Goal: Task Accomplishment & Management: Manage account settings

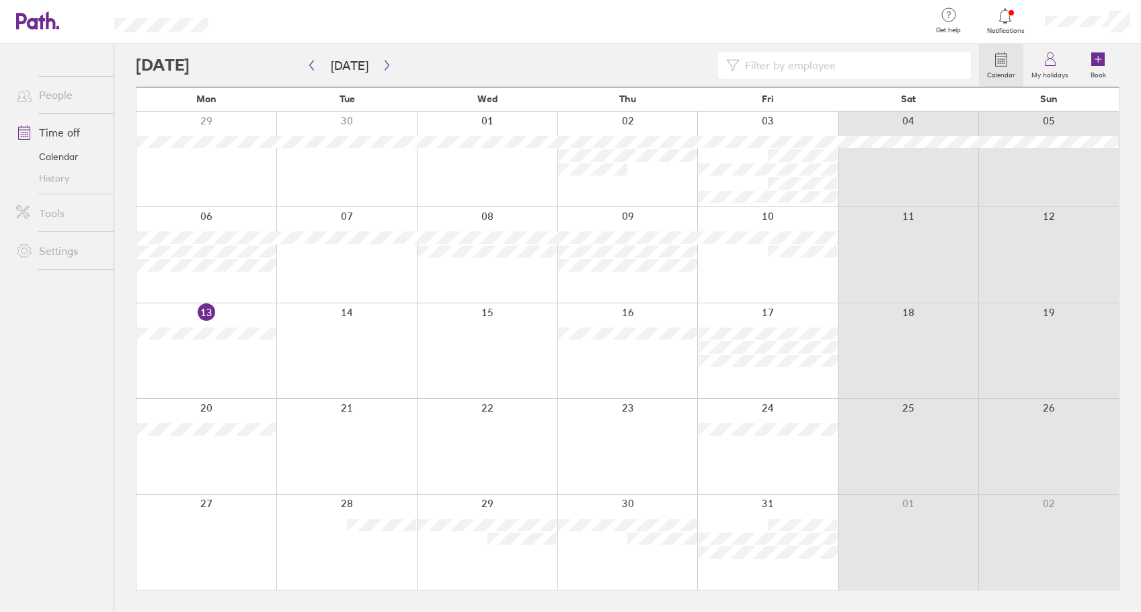
click at [1007, 19] on icon at bounding box center [1005, 16] width 16 height 16
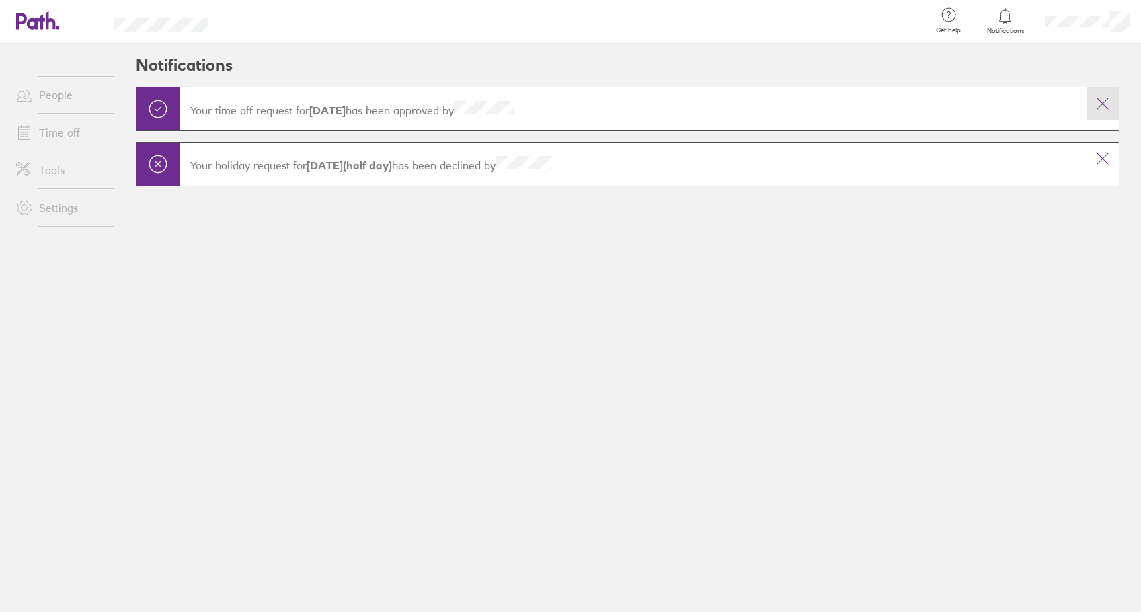
click at [1106, 106] on icon at bounding box center [1102, 103] width 16 height 16
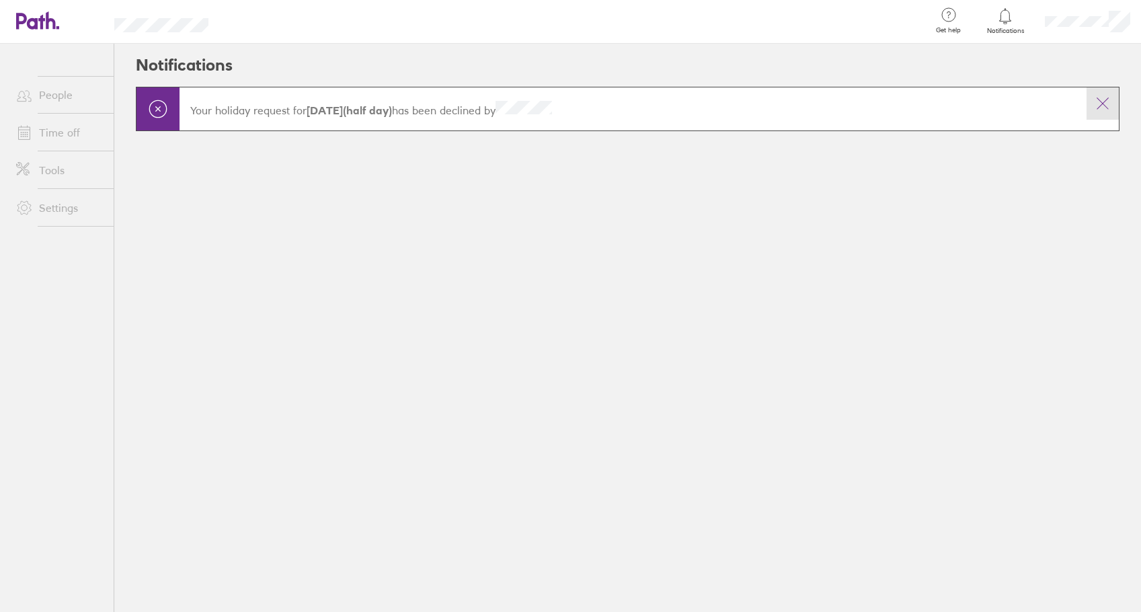
click at [1102, 104] on icon at bounding box center [1102, 103] width 11 height 11
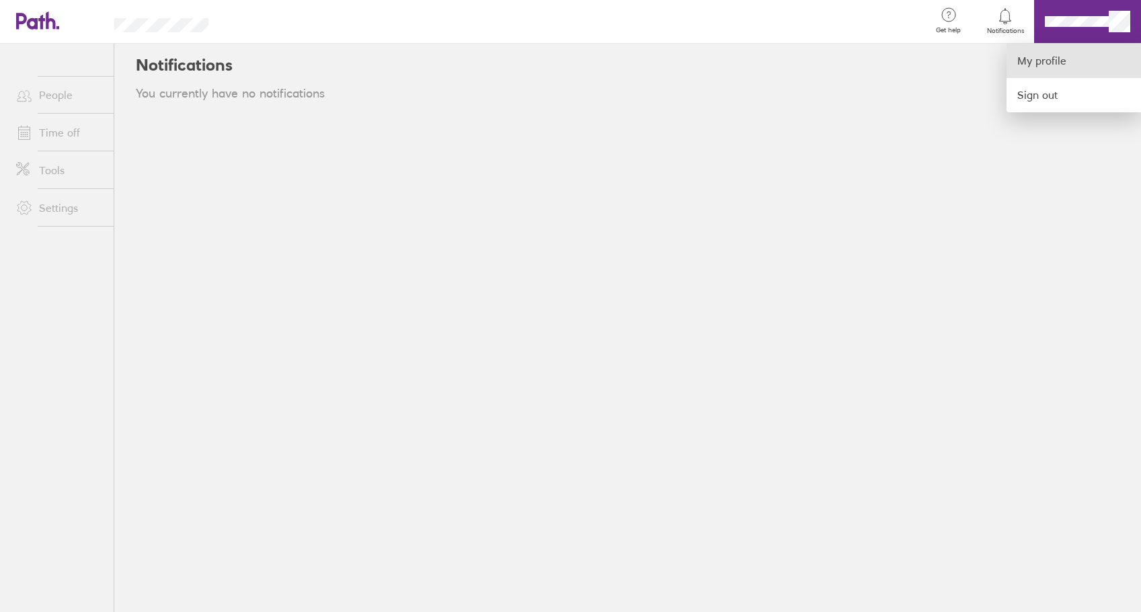
click at [1088, 57] on link "My profile" at bounding box center [1073, 61] width 134 height 34
